Goal: Browse casually

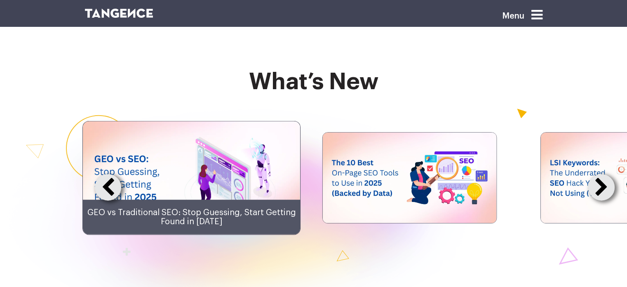
scroll to position [1875, 0]
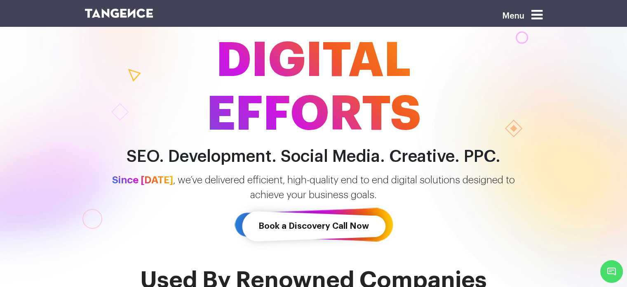
scroll to position [0, 0]
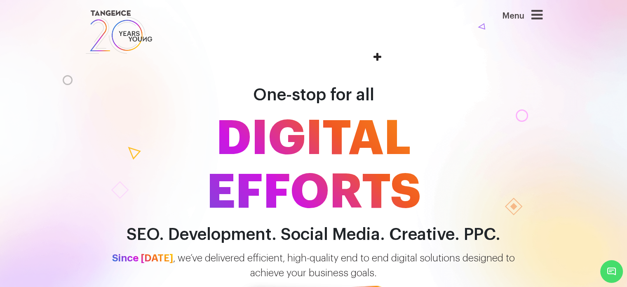
click at [538, 14] on icon at bounding box center [536, 14] width 11 height 13
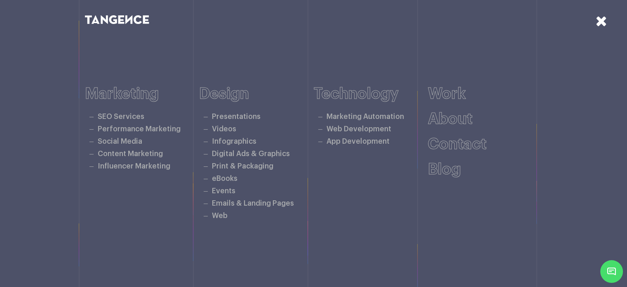
click at [538, 14] on div at bounding box center [431, 19] width 235 height 12
click at [602, 19] on icon at bounding box center [602, 21] width 12 height 14
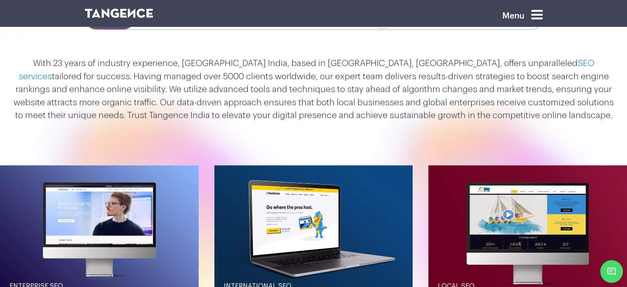
scroll to position [810, 0]
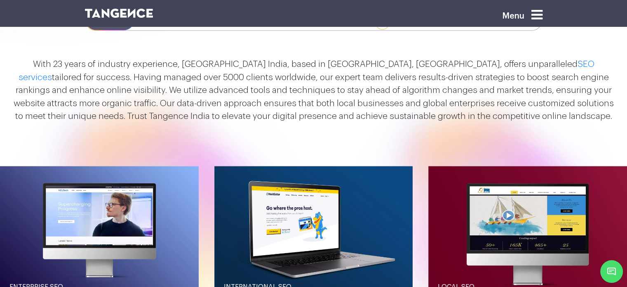
click at [341, 96] on p "With 23 years of industry experience, [GEOGRAPHIC_DATA] India, based in [GEOGRA…" at bounding box center [313, 90] width 606 height 65
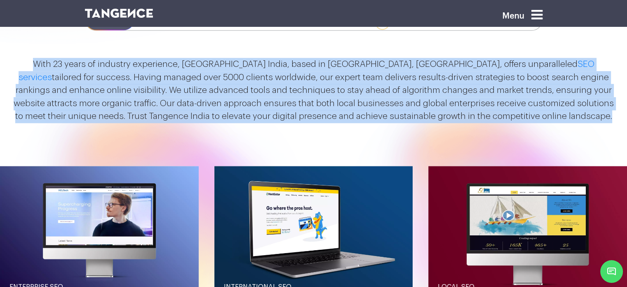
click at [341, 96] on p "With 23 years of industry experience, [GEOGRAPHIC_DATA] India, based in [GEOGRA…" at bounding box center [313, 90] width 606 height 65
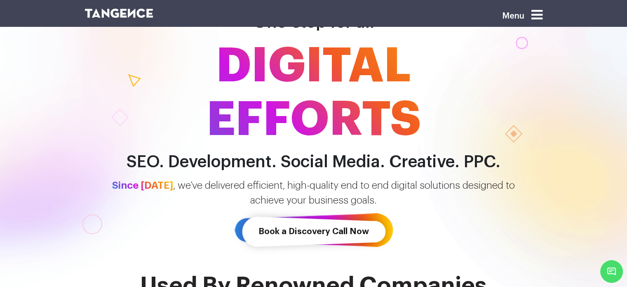
scroll to position [0, 0]
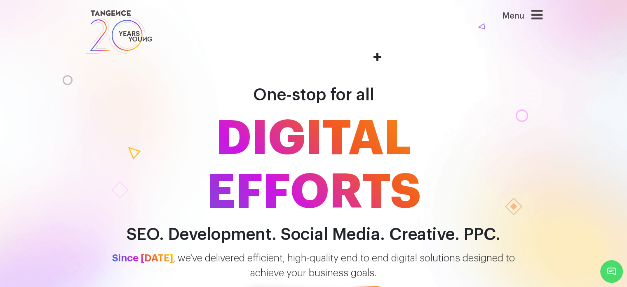
click at [531, 15] on div "Menu" at bounding box center [510, 19] width 66 height 22
click at [548, 16] on div "Menu" at bounding box center [509, 31] width 78 height 47
drag, startPoint x: 530, startPoint y: 12, endPoint x: 538, endPoint y: 15, distance: 8.9
click at [538, 15] on div "Menu" at bounding box center [510, 19] width 66 height 22
click at [538, 15] on icon at bounding box center [536, 14] width 11 height 13
